Goal: Information Seeking & Learning: Learn about a topic

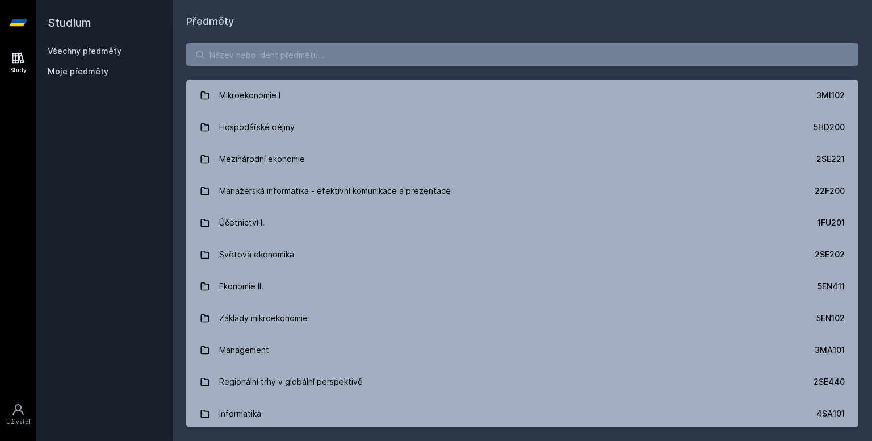
scroll to position [287, 0]
click at [18, 56] on icon at bounding box center [18, 58] width 12 height 11
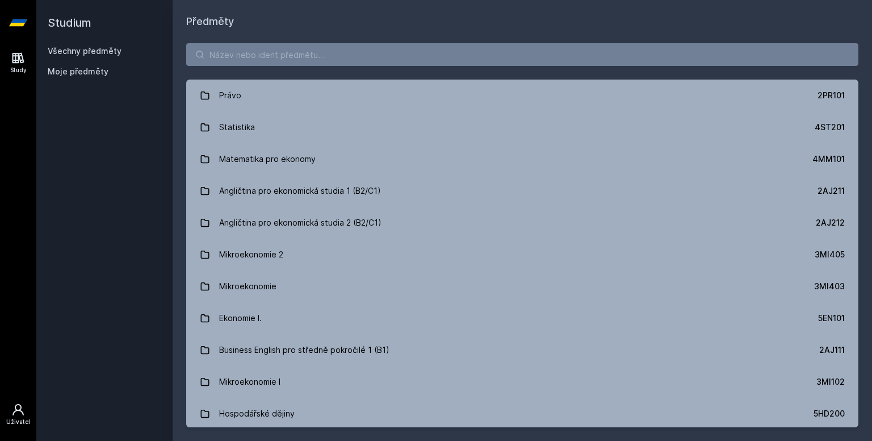
click at [11, 404] on icon at bounding box center [18, 410] width 14 height 14
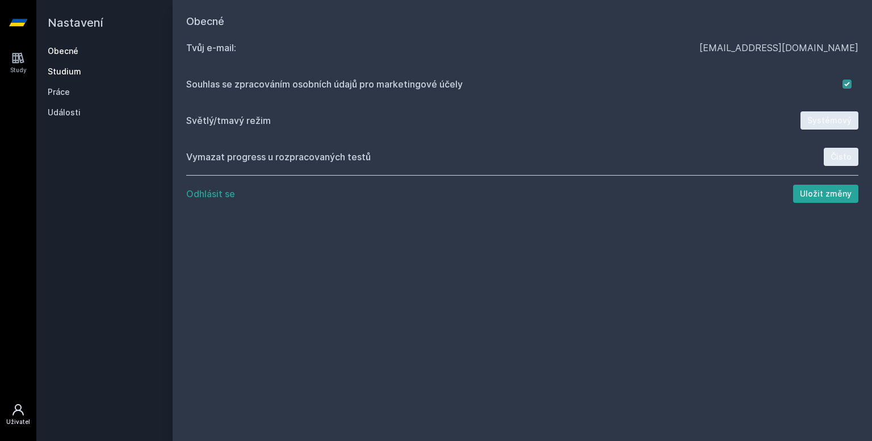
click at [52, 74] on link "Studium" at bounding box center [105, 71] width 114 height 11
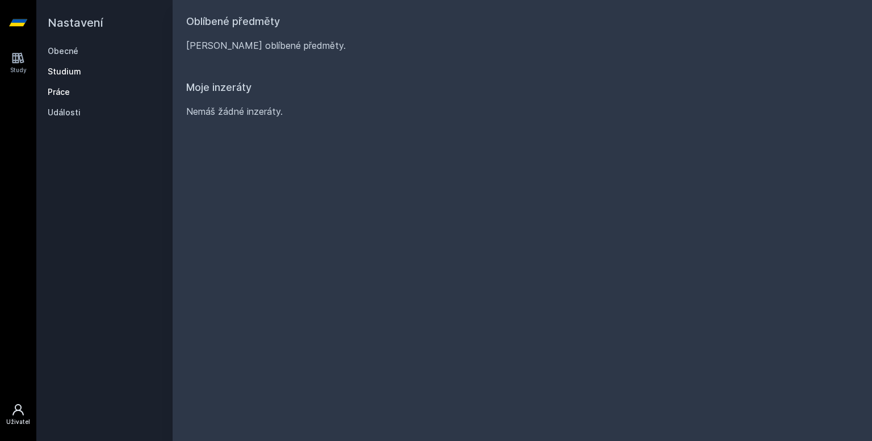
click at [62, 87] on link "Práce" at bounding box center [105, 91] width 114 height 11
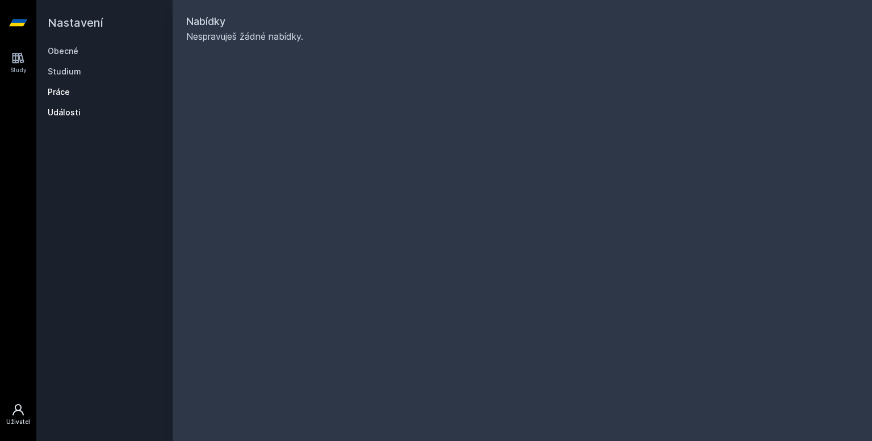
drag, startPoint x: 70, startPoint y: 105, endPoint x: 76, endPoint y: 115, distance: 11.7
click at [76, 115] on div "Obecné Studium Práce Události" at bounding box center [105, 81] width 114 height 73
click at [76, 115] on link "Události" at bounding box center [105, 112] width 114 height 11
click at [14, 56] on icon at bounding box center [18, 58] width 14 height 14
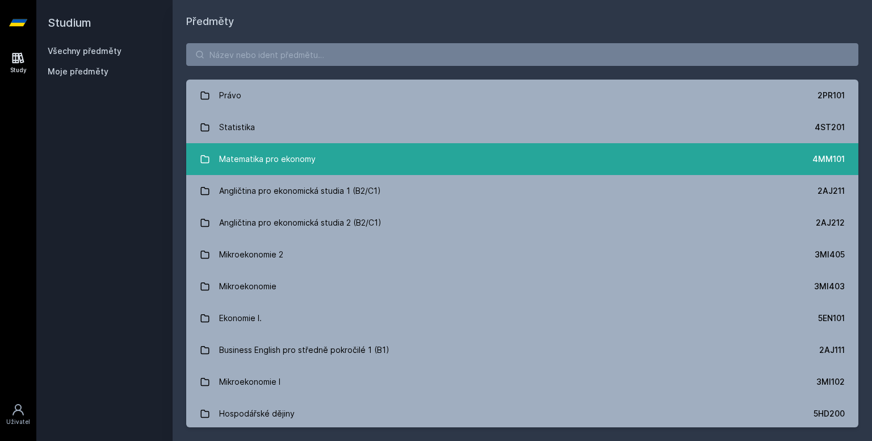
click at [273, 146] on link "Matematika pro ekonomy 4MM101" at bounding box center [522, 159] width 672 height 32
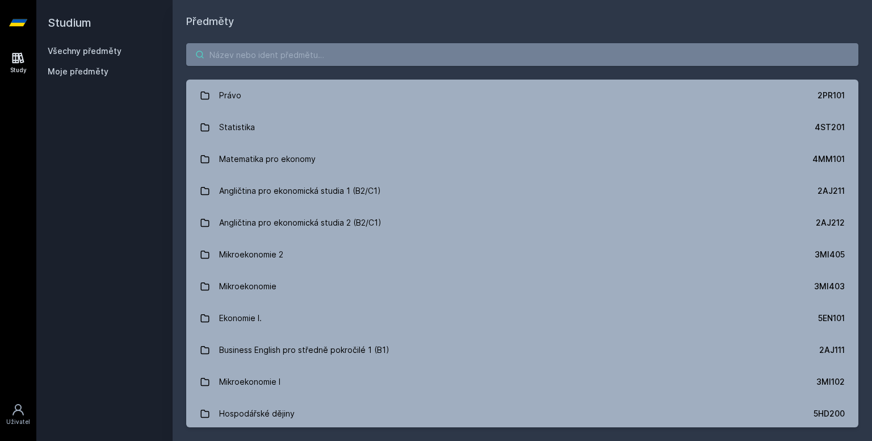
click at [349, 49] on input "search" at bounding box center [522, 54] width 672 height 23
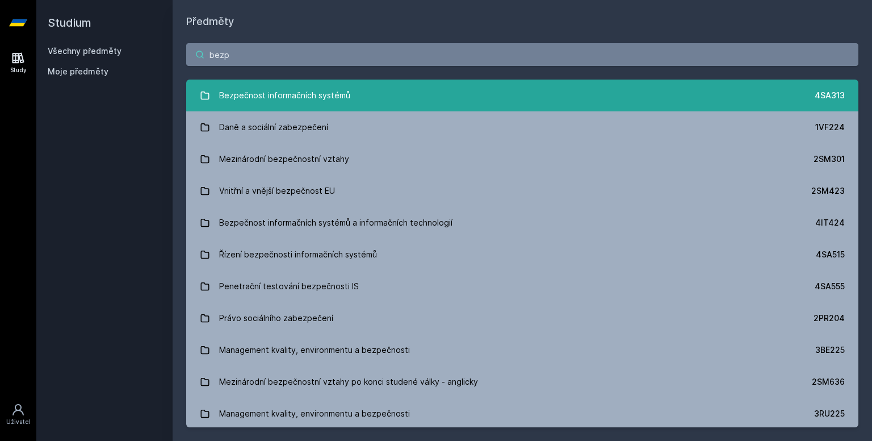
type input "bezp"
click at [458, 94] on link "Bezpečnost informačních systémů 4SA313" at bounding box center [522, 96] width 672 height 32
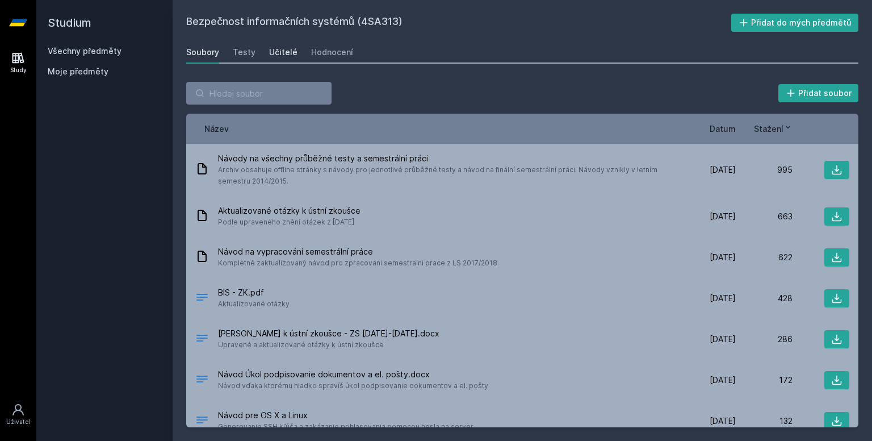
click at [288, 56] on div "Učitelé" at bounding box center [283, 52] width 28 height 11
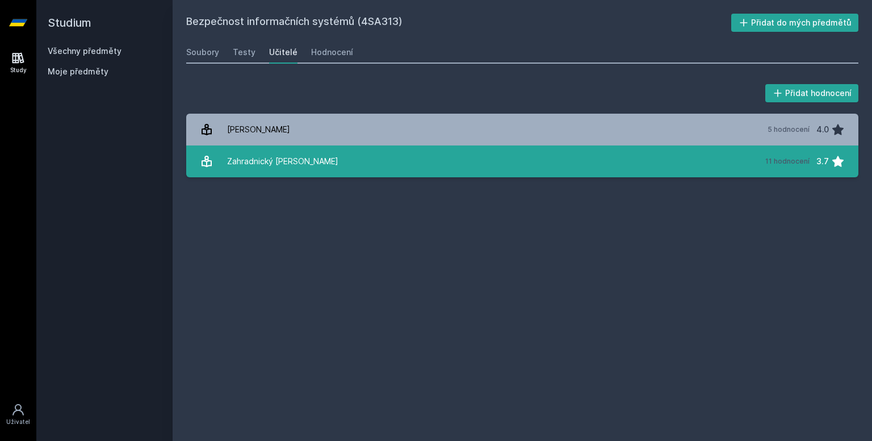
click at [381, 151] on link "Zahradnický [PERSON_NAME] 11 hodnocení 3.7" at bounding box center [522, 161] width 672 height 32
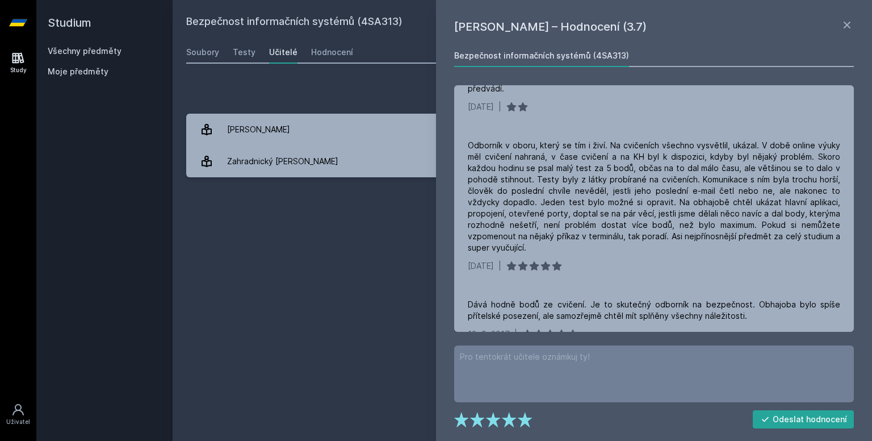
scroll to position [559, 0]
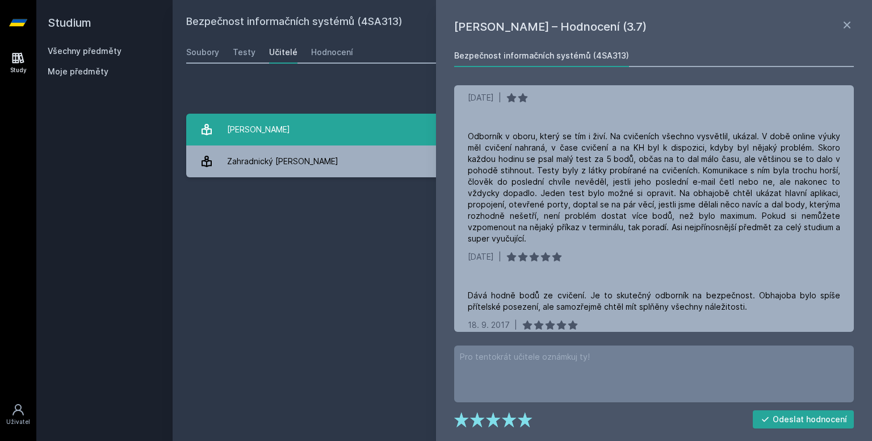
click at [287, 135] on link "[PERSON_NAME] 5 hodnocení 4.0" at bounding box center [522, 130] width 672 height 32
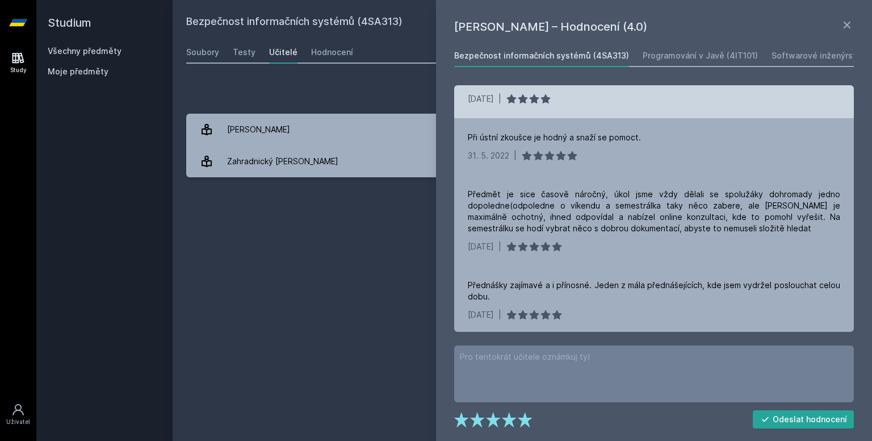
scroll to position [105, 0]
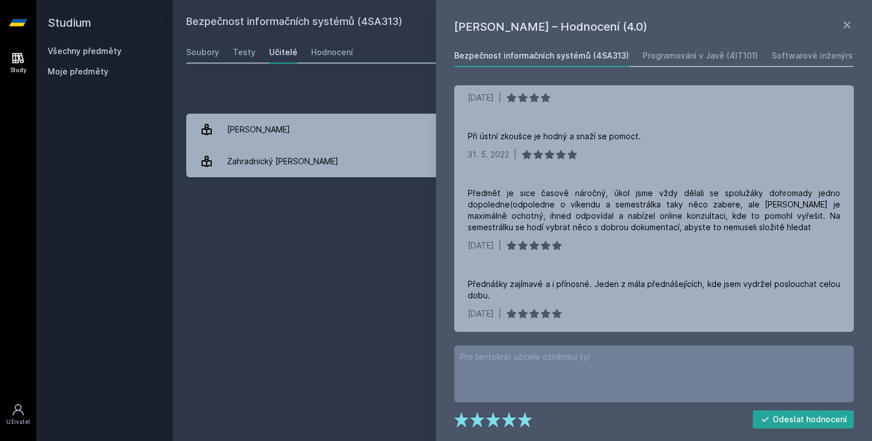
click at [346, 246] on div "Bezpečnost informačních systémů (4SA313) Přidat do mých předmětů [GEOGRAPHIC_DA…" at bounding box center [522, 220] width 672 height 413
click at [669, 57] on div "Programování v Javě (4IT101)" at bounding box center [700, 55] width 115 height 11
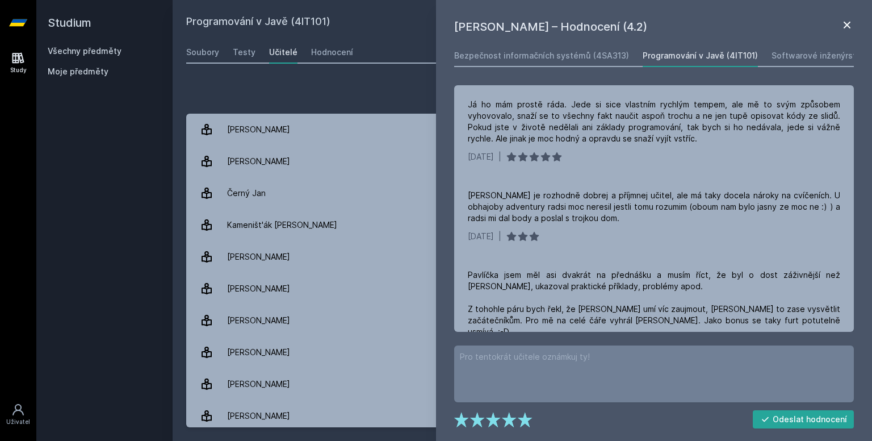
click at [847, 19] on div "[PERSON_NAME] – Hodnocení (4.2) Bezpečnost informačních systémů (4SA313) Progra…" at bounding box center [654, 220] width 436 height 441
click at [847, 19] on icon at bounding box center [848, 25] width 14 height 14
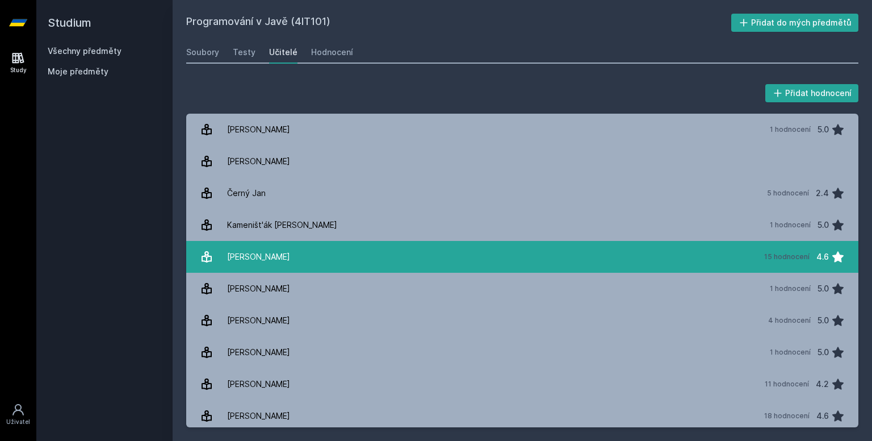
click at [445, 262] on link "[PERSON_NAME] 15 hodnocení 4.6" at bounding box center [522, 257] width 672 height 32
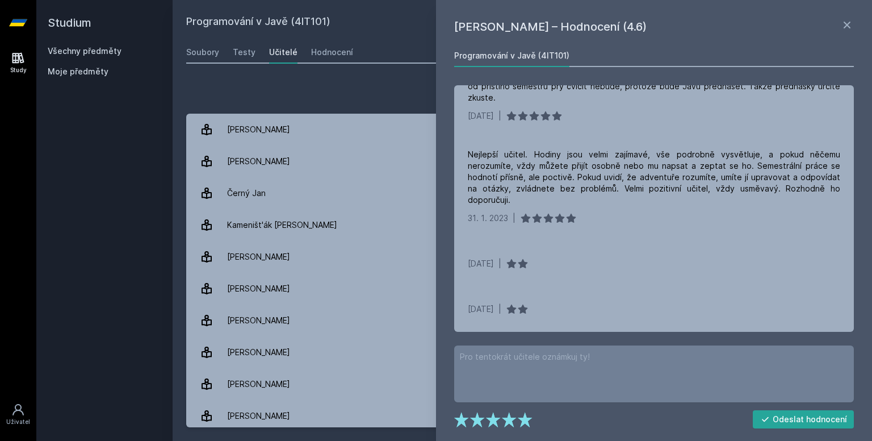
scroll to position [299, 0]
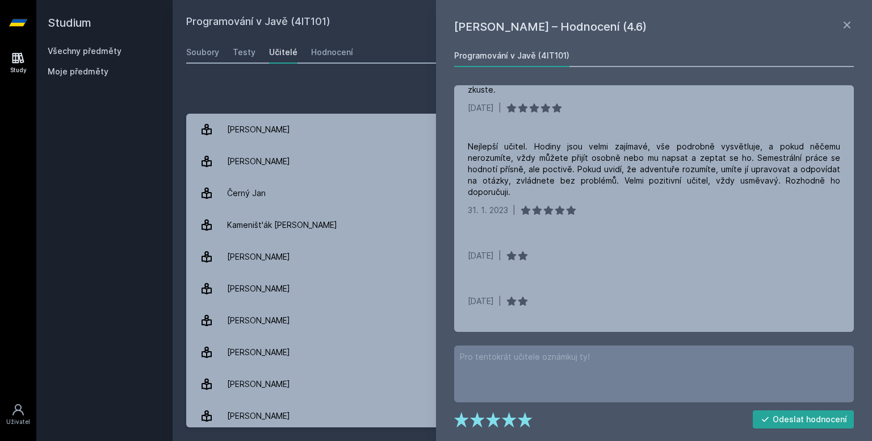
click at [327, 80] on div "Přidat hodnocení [PERSON_NAME] – Hodnocení (4.6) Programování v [GEOGRAPHIC_DAT…" at bounding box center [523, 254] width 700 height 373
click at [111, 52] on link "Všechny předměty" at bounding box center [85, 51] width 74 height 10
